Goal: Task Accomplishment & Management: Use online tool/utility

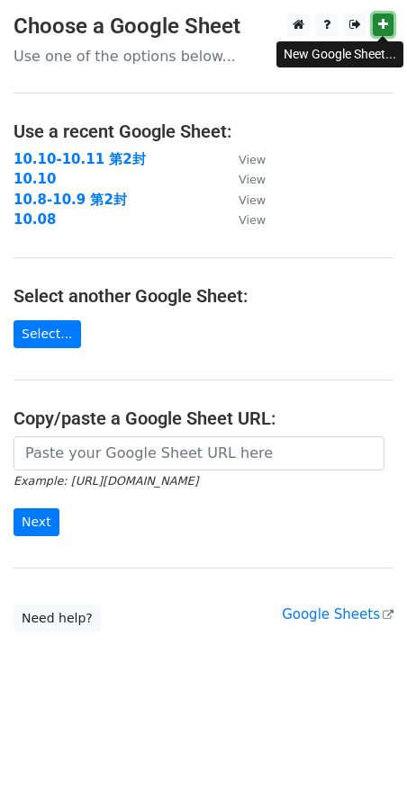
click at [385, 26] on icon at bounding box center [383, 24] width 10 height 13
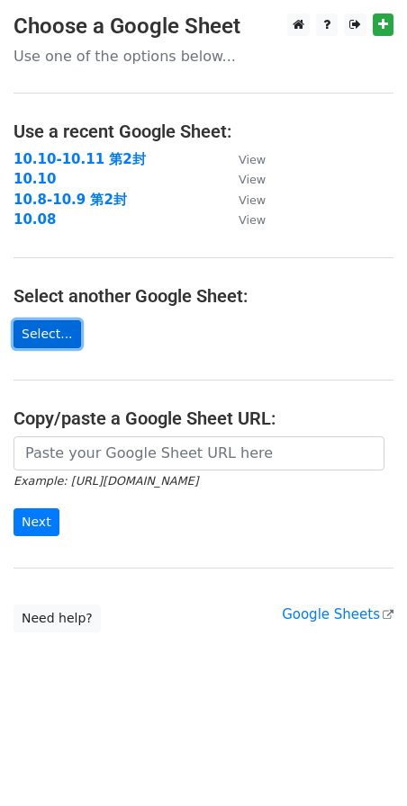
click at [31, 339] on link "Select..." at bounding box center [46, 334] width 67 height 28
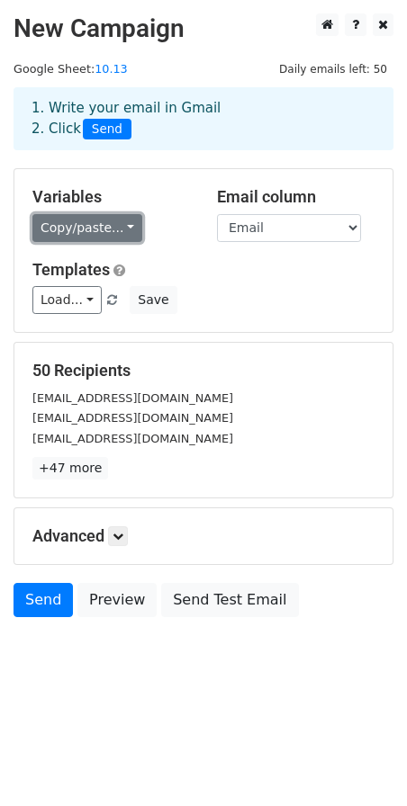
click at [127, 229] on link "Copy/paste..." at bounding box center [87, 228] width 110 height 28
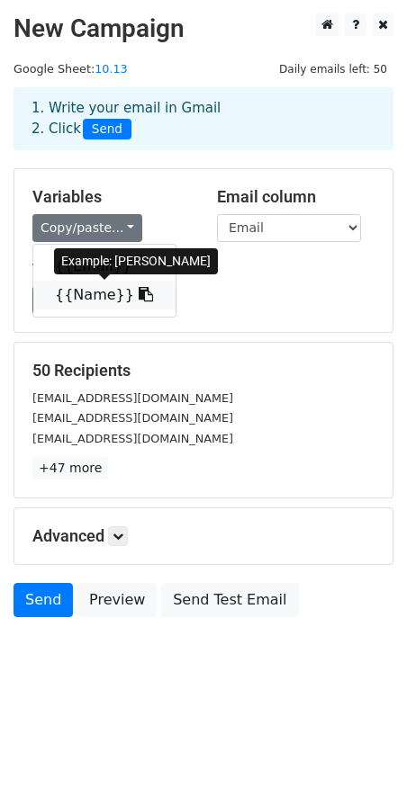
click at [104, 294] on link "{{Name}}" at bounding box center [104, 295] width 142 height 29
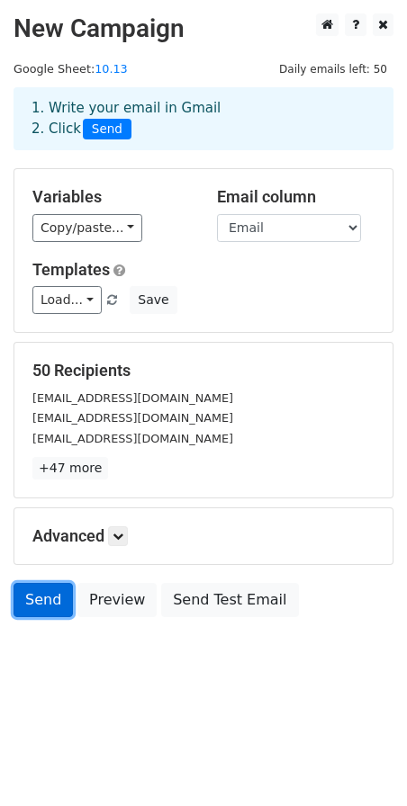
click at [55, 610] on link "Send" at bounding box center [42, 600] width 59 height 34
